Goal: Find specific page/section

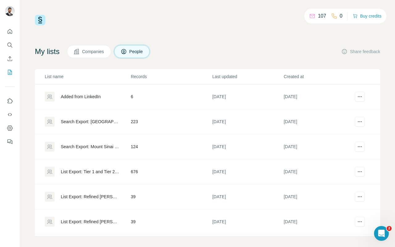
click at [95, 54] on span "Companies" at bounding box center [93, 51] width 23 height 6
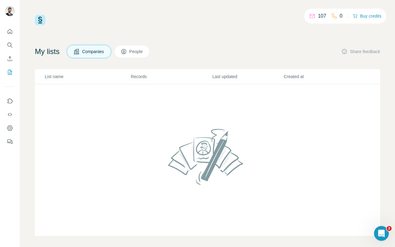
click at [96, 116] on td at bounding box center [207, 160] width 345 height 152
click at [159, 172] on div at bounding box center [207, 159] width 99 height 73
